Goal: Navigation & Orientation: Find specific page/section

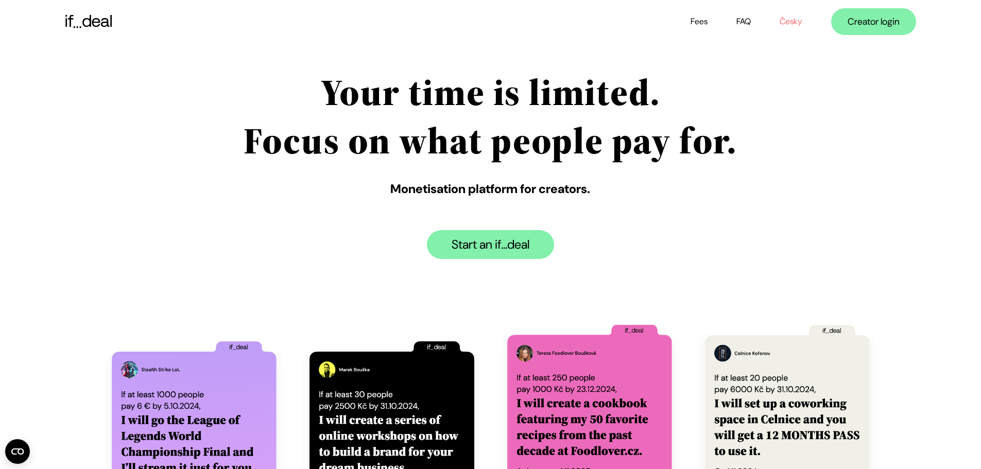
click at [789, 21] on link "Česky" at bounding box center [791, 21] width 23 height 11
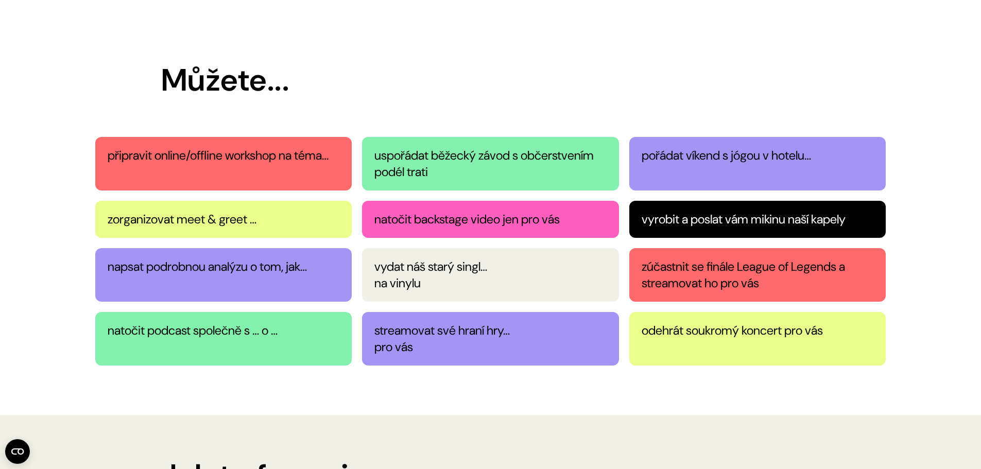
scroll to position [1236, 0]
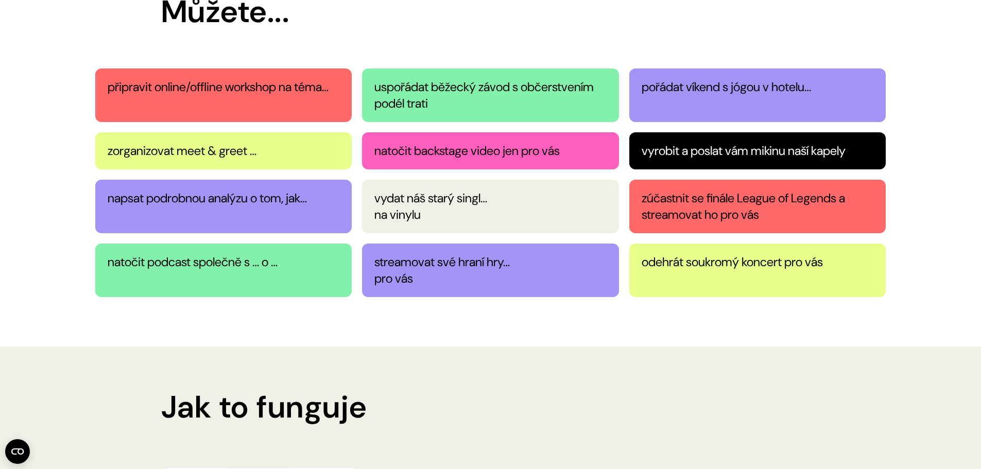
click at [185, 96] on div "připravit online/offline workshop na téma…" at bounding box center [223, 95] width 257 height 54
click at [194, 88] on div "připravit online/offline workshop na téma…" at bounding box center [223, 95] width 257 height 54
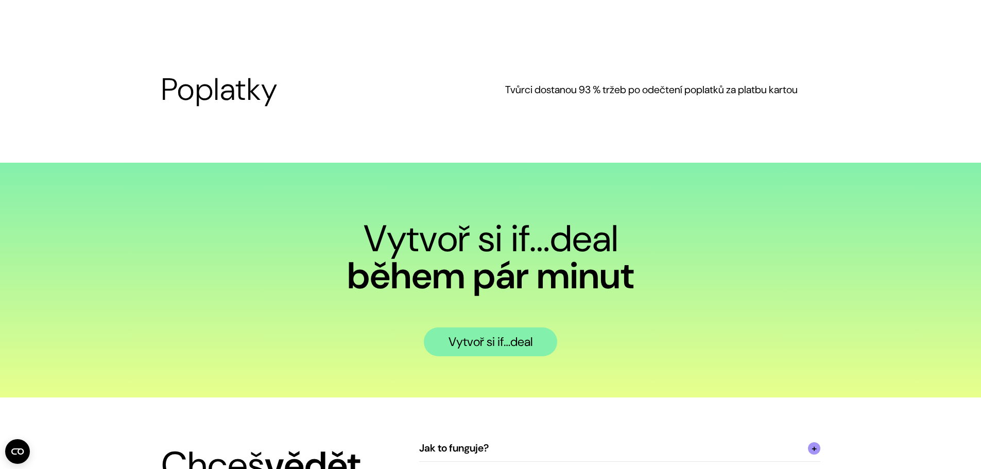
scroll to position [3434, 0]
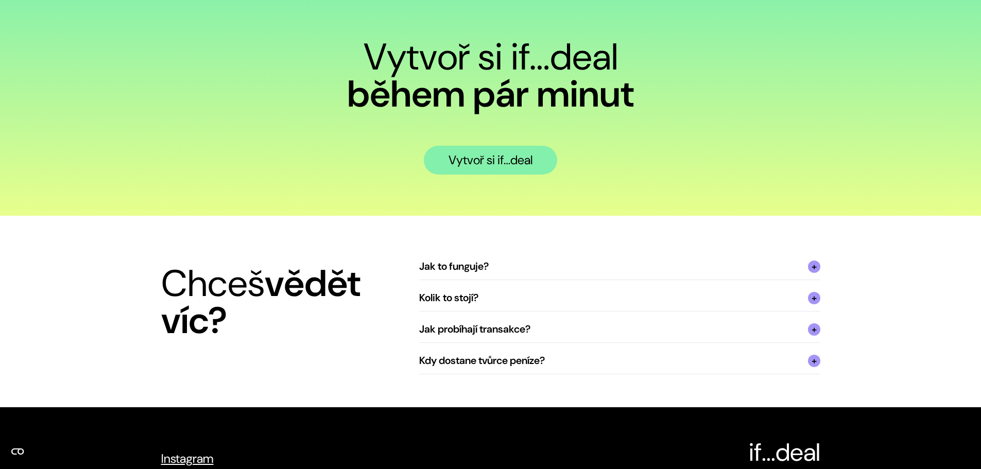
click at [520, 190] on section "Vytvoř si if…deal během pár minut Vytvoř si if…deal" at bounding box center [490, 98] width 981 height 235
click at [519, 163] on link "Vytvoř si if…deal" at bounding box center [490, 160] width 133 height 29
